Goal: Task Accomplishment & Management: Use online tool/utility

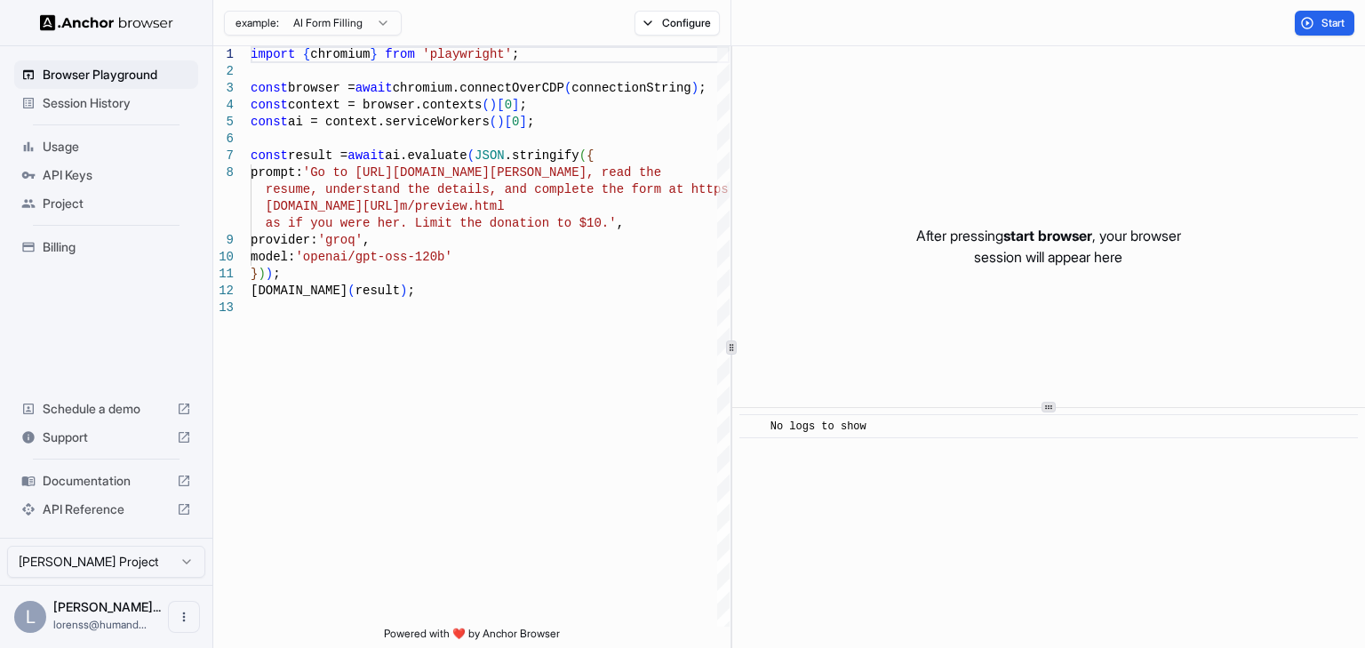
click at [160, 565] on html "Browser Playground Session History Usage API Keys Project Billing Schedule a de…" at bounding box center [682, 324] width 1365 height 648
click at [41, 615] on html "Browser Playground Session History Usage API Keys Project Billing Schedule a de…" at bounding box center [682, 324] width 1365 height 648
click at [28, 618] on div "L" at bounding box center [30, 617] width 32 height 32
click at [177, 610] on icon "Open menu" at bounding box center [184, 617] width 14 height 14
click at [146, 614] on div at bounding box center [150, 617] width 71 height 18
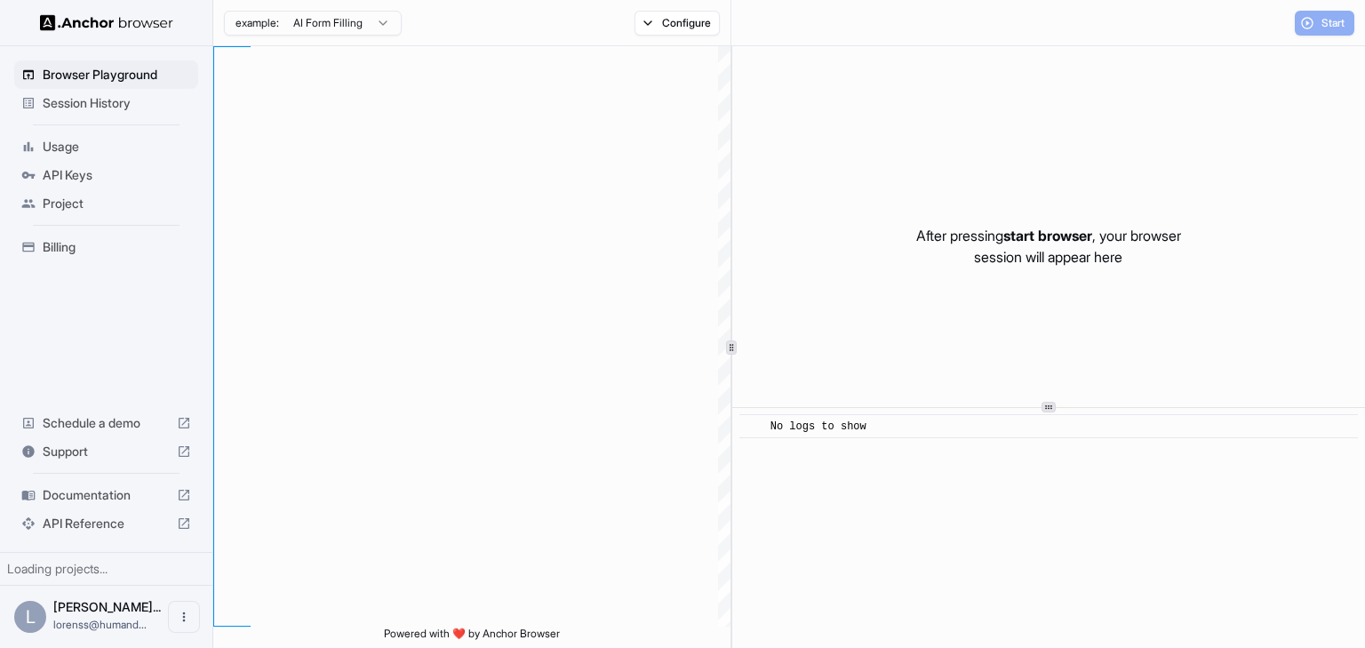
type textarea "**********"
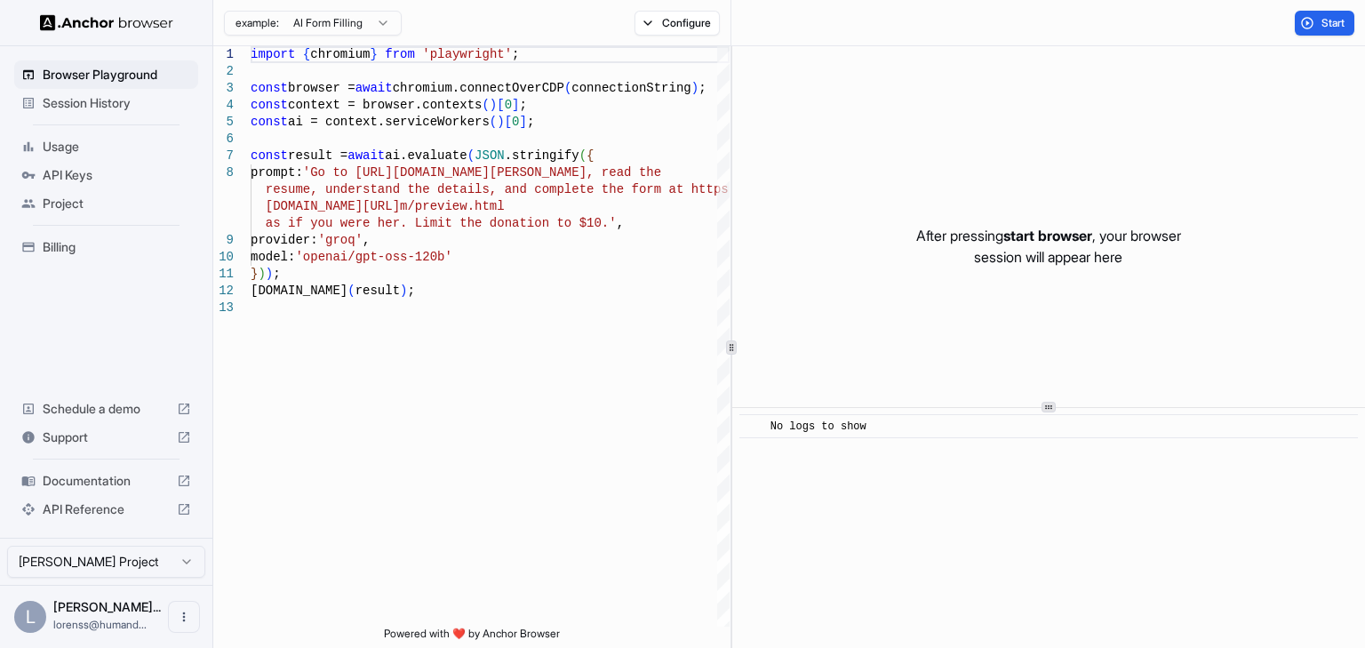
click at [41, 611] on div "L" at bounding box center [30, 617] width 32 height 32
click at [178, 612] on icon "Open menu" at bounding box center [184, 617] width 14 height 14
click at [164, 610] on div at bounding box center [150, 617] width 71 height 18
click at [108, 14] on img at bounding box center [106, 22] width 133 height 17
click at [165, 613] on div "L Lorenss Marti... lorenss@humand..." at bounding box center [106, 616] width 212 height 63
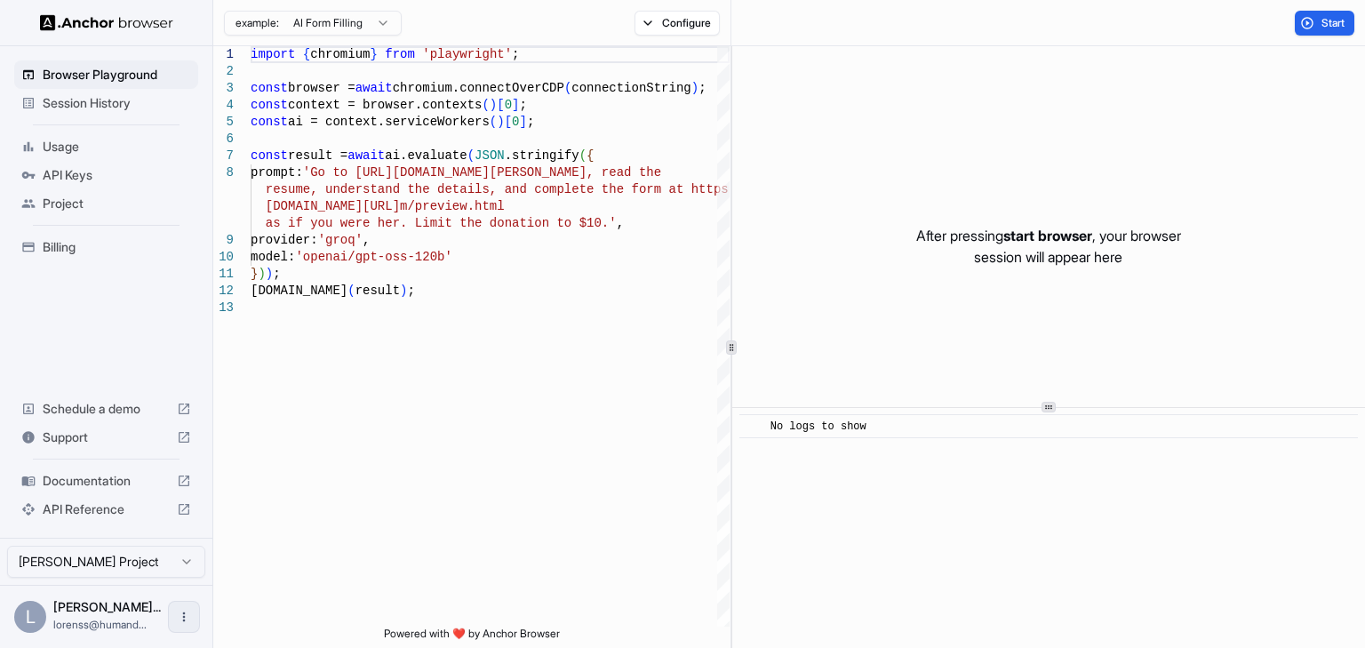
click at [190, 618] on button "Open menu" at bounding box center [184, 617] width 32 height 32
click at [160, 606] on li "Logout" at bounding box center [130, 616] width 125 height 28
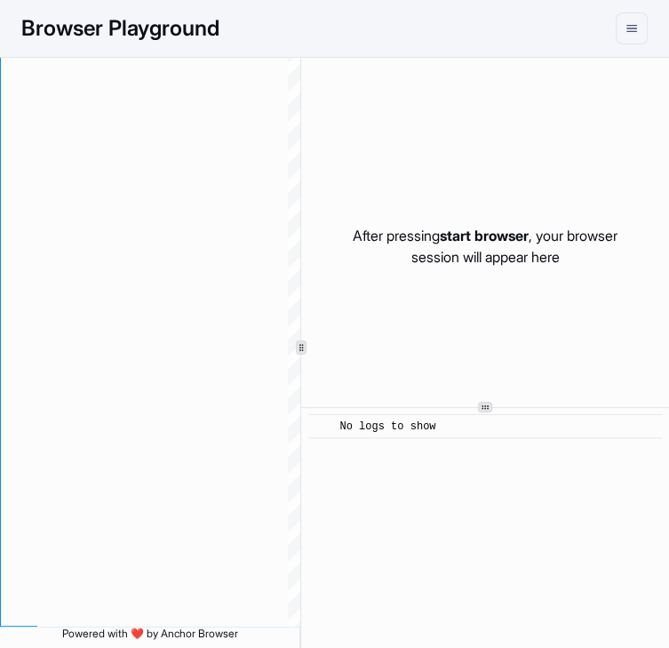
type textarea "**********"
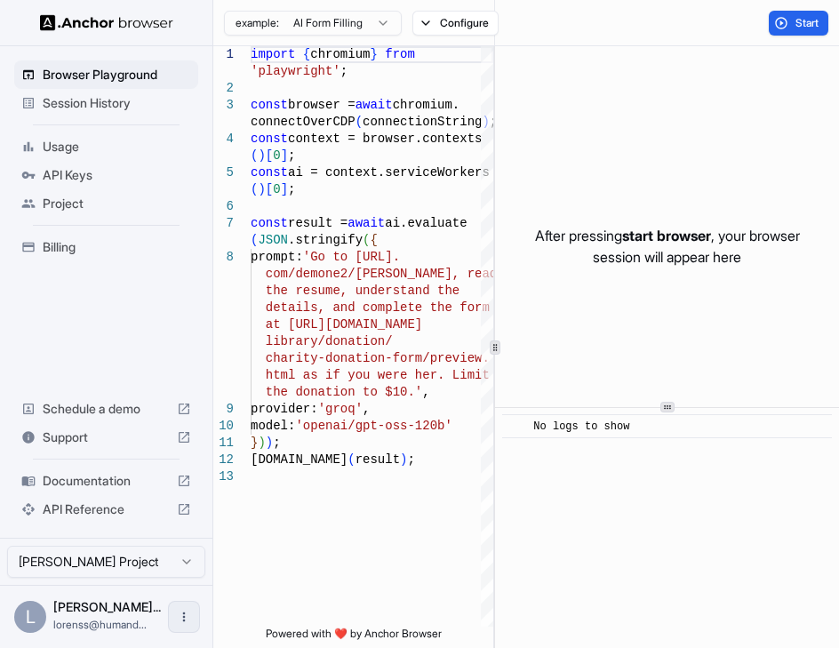
click at [182, 622] on icon "Open menu" at bounding box center [184, 617] width 14 height 14
click at [171, 610] on icon at bounding box center [177, 617] width 18 height 18
